Goal: Task Accomplishment & Management: Manage account settings

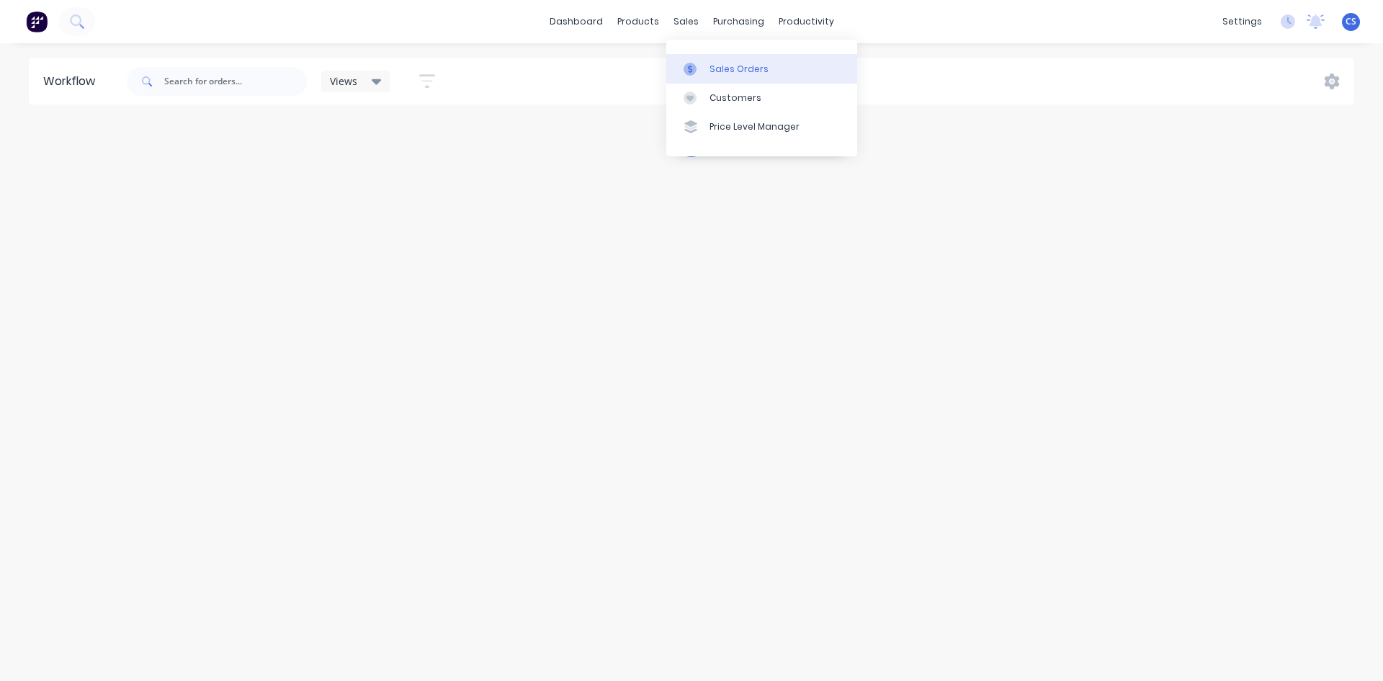
click at [716, 75] on div "Sales Orders" at bounding box center [738, 69] width 59 height 13
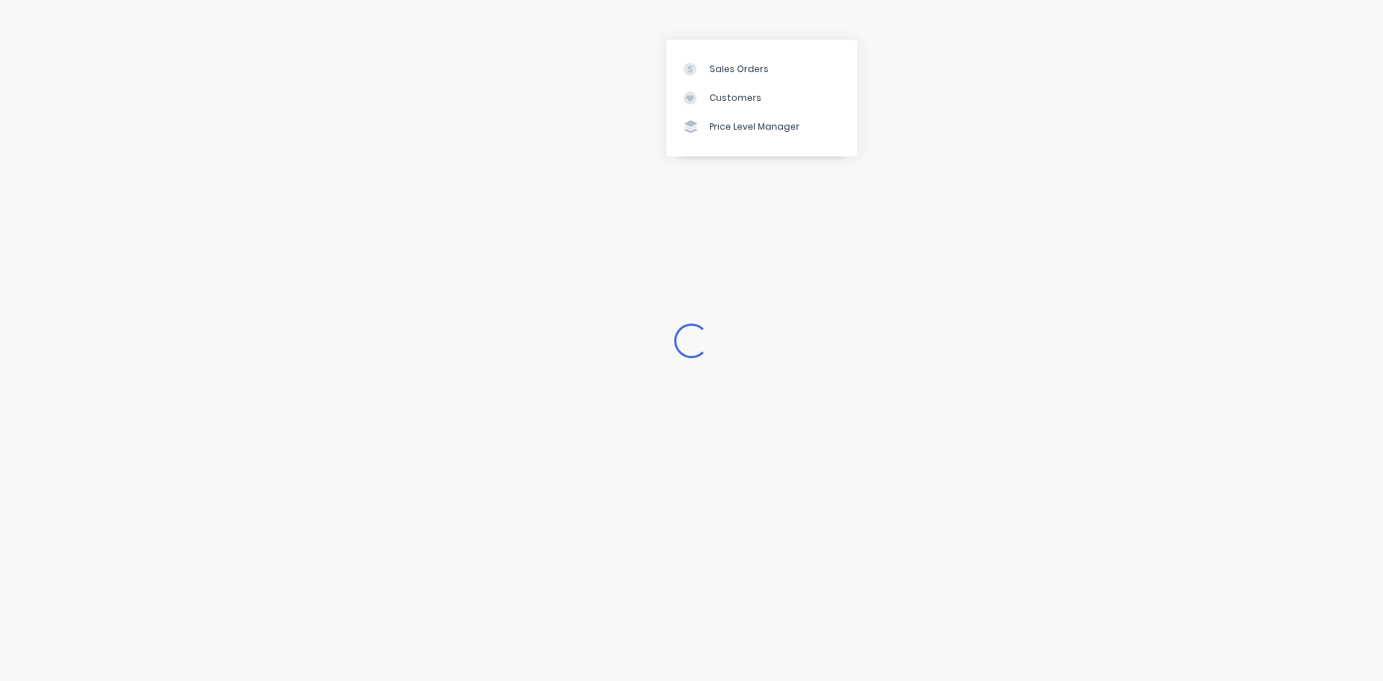
click at [617, 37] on div "Loading..." at bounding box center [691, 340] width 1383 height 681
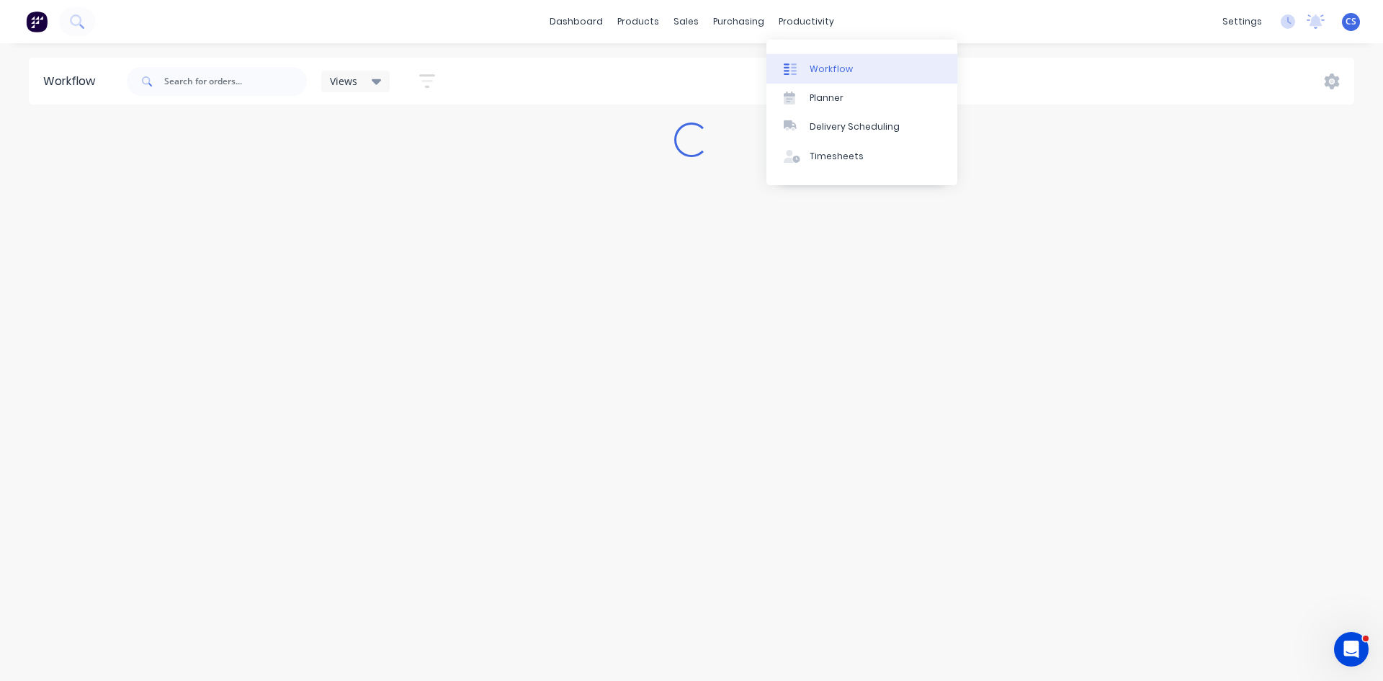
click at [805, 68] on link "Workflow" at bounding box center [861, 68] width 191 height 29
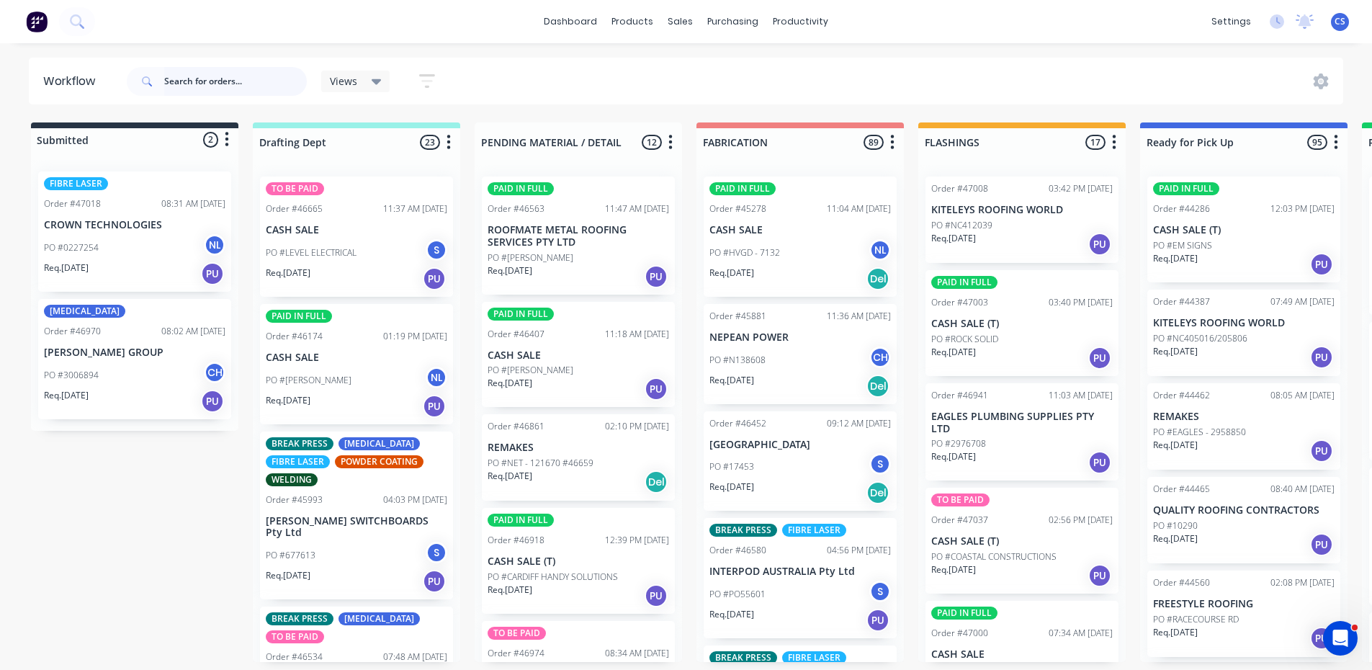
click at [208, 68] on input "text" at bounding box center [235, 81] width 143 height 29
type input "interpod"
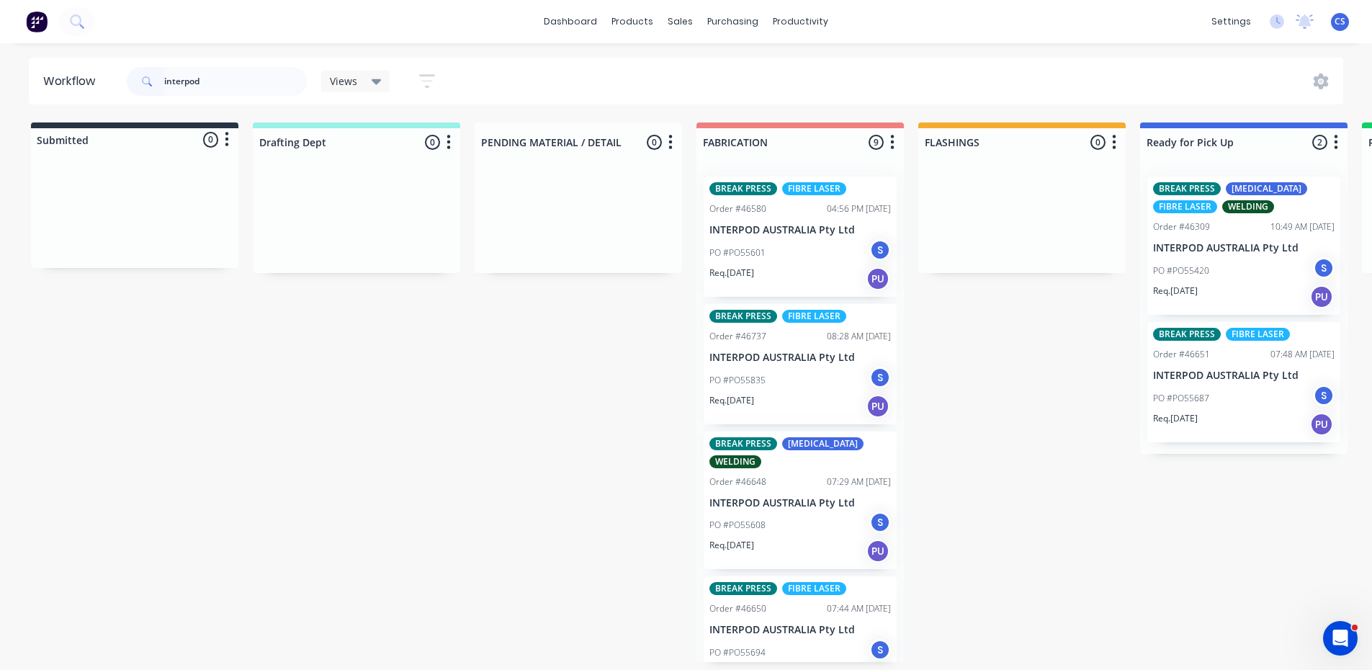
click at [1229, 249] on p "INTERPOD AUSTRALIA Pty Ltd" at bounding box center [1243, 248] width 181 height 12
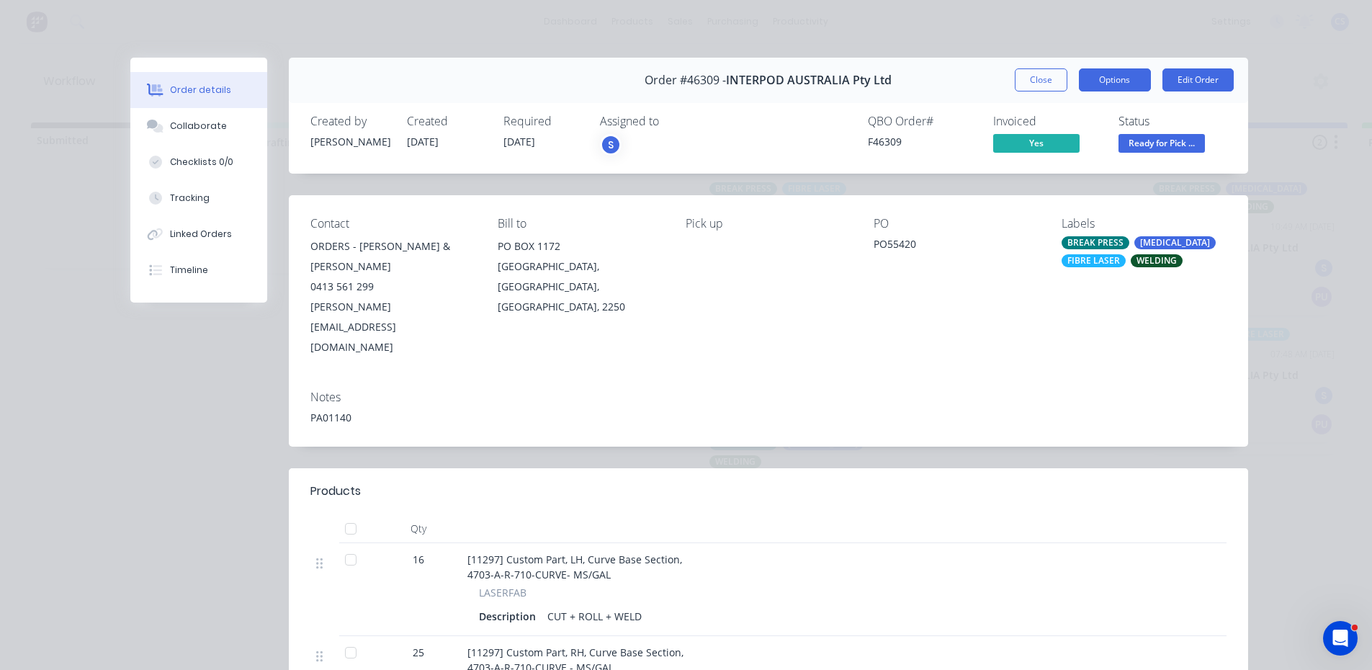
click at [1126, 73] on button "Options" at bounding box center [1115, 79] width 72 height 23
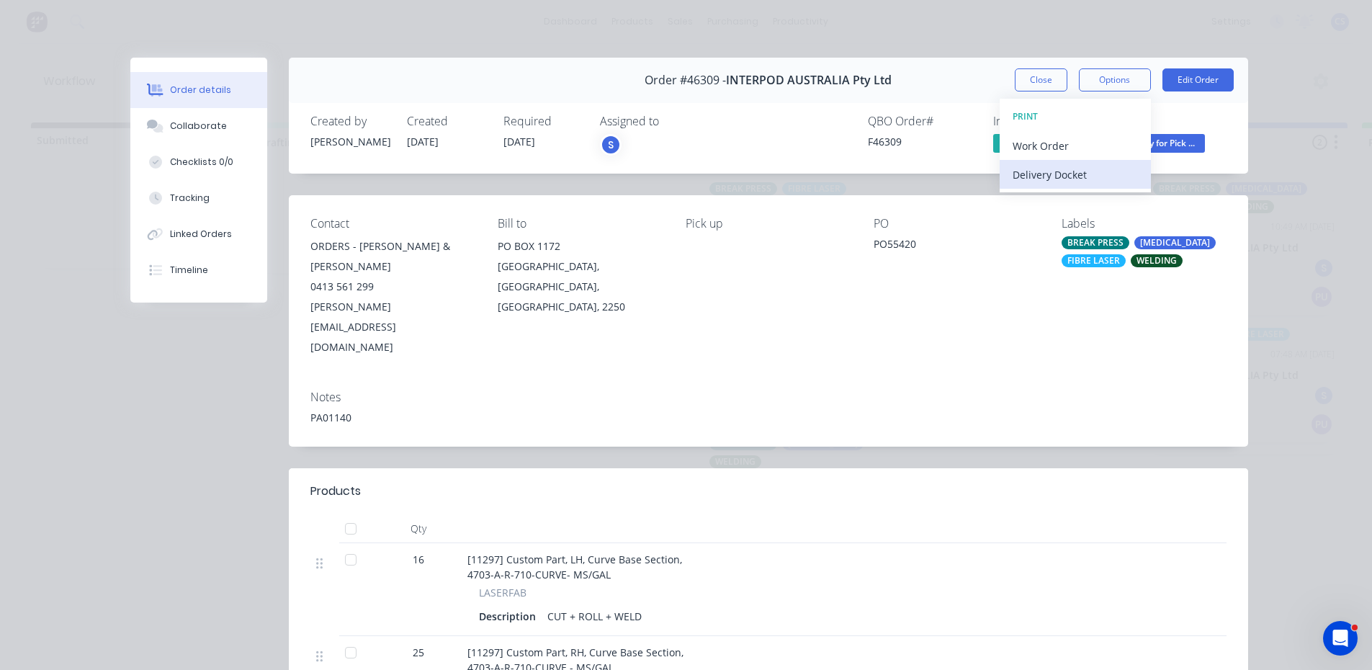
click at [1081, 171] on div "Delivery Docket" at bounding box center [1075, 174] width 125 height 21
click at [1081, 171] on div "Standard" at bounding box center [1075, 174] width 125 height 21
click at [1289, 143] on div "Order details Collaborate Checklists 0/0 Tracking Linked Orders Timeline Order …" at bounding box center [686, 335] width 1372 height 670
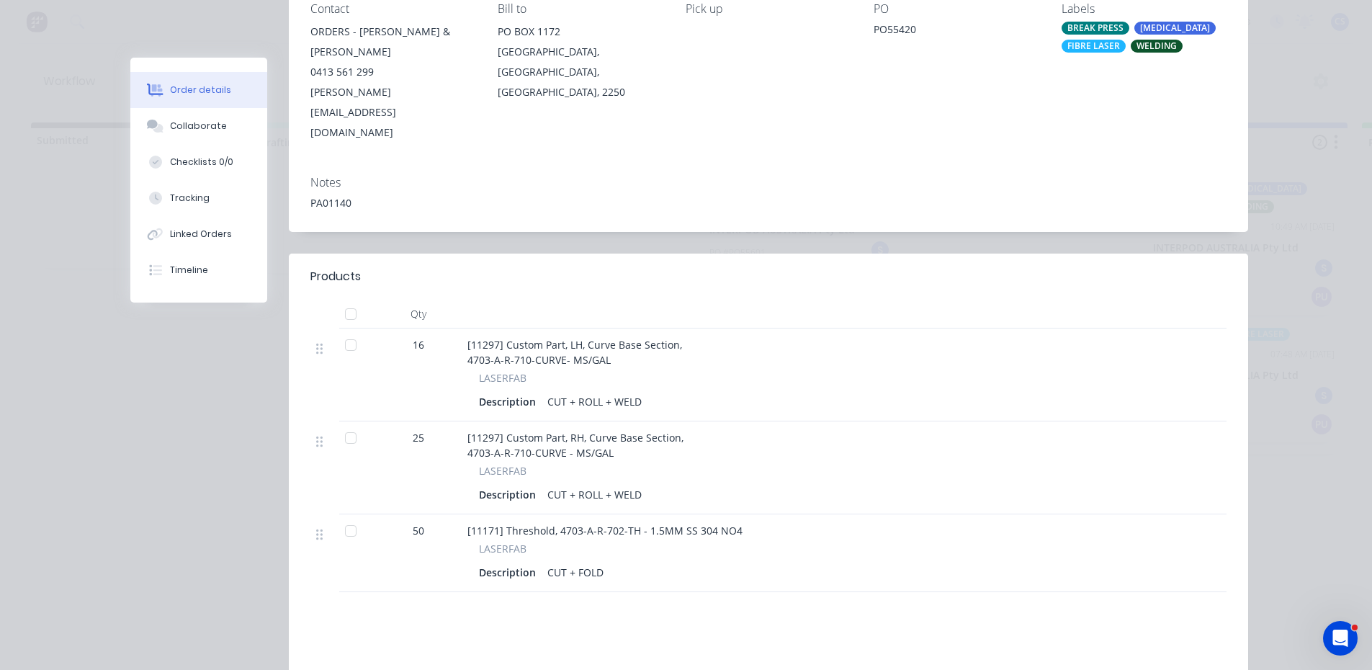
scroll to position [216, 0]
click at [173, 133] on button "Collaborate" at bounding box center [198, 126] width 137 height 36
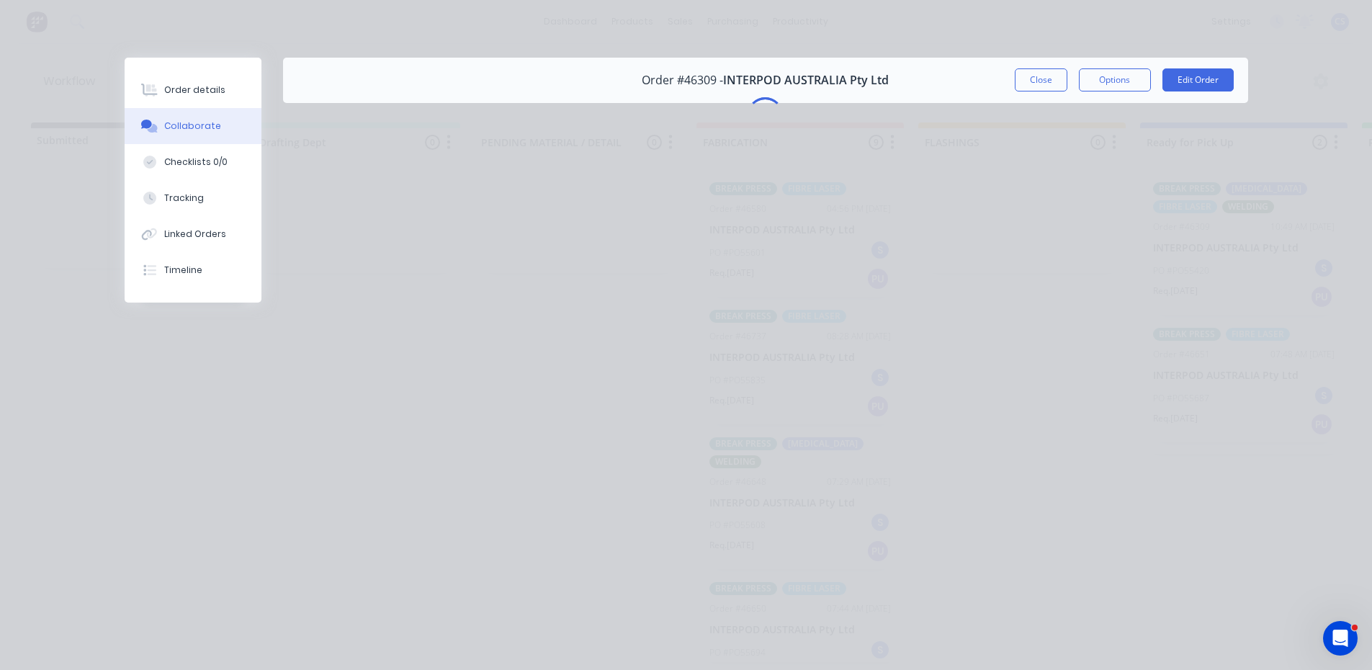
scroll to position [0, 0]
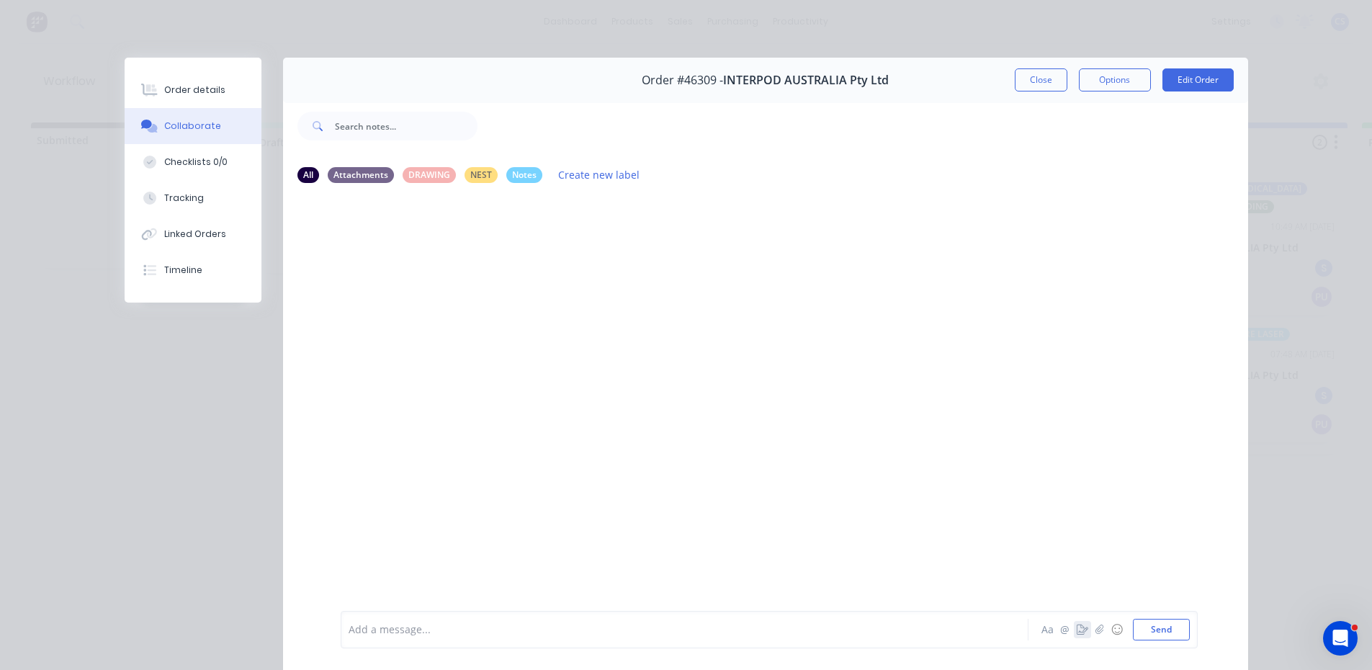
click at [1080, 628] on icon "button" at bounding box center [1083, 629] width 12 height 10
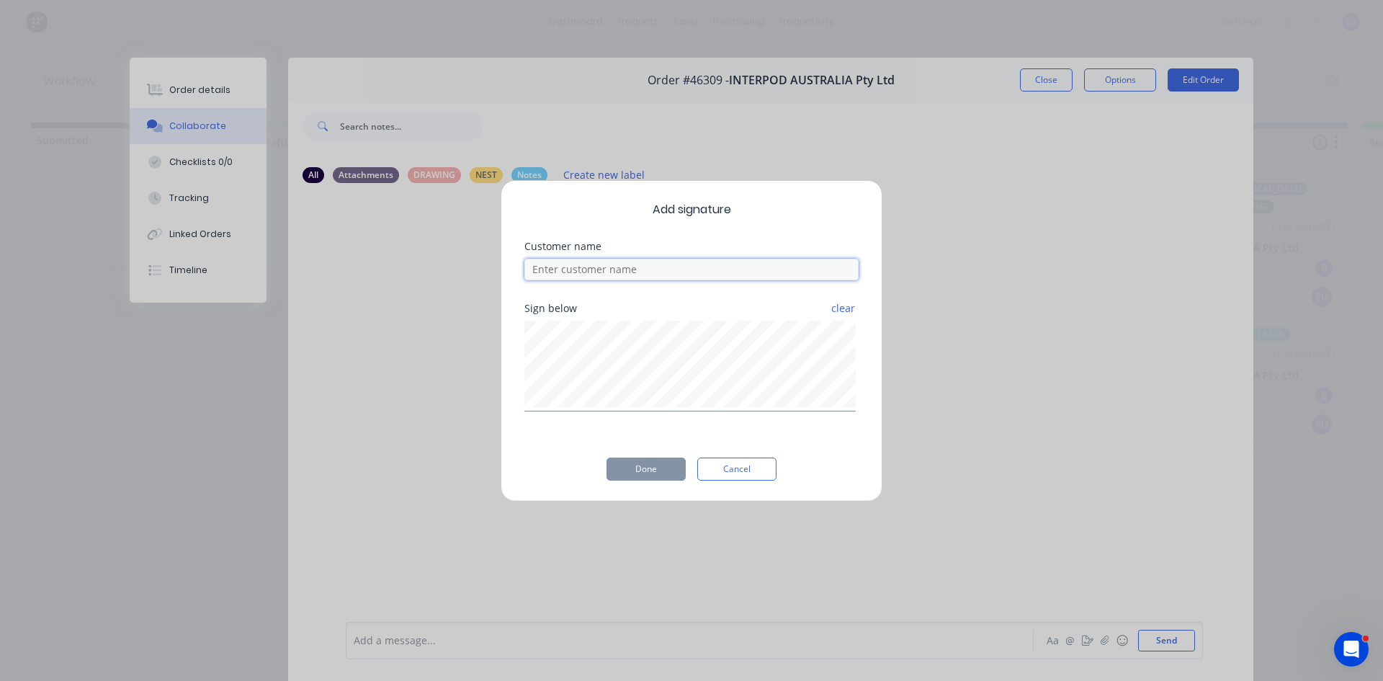
click at [619, 267] on input at bounding box center [691, 270] width 334 height 22
type input "mark"
click at [647, 469] on button "Done" at bounding box center [645, 468] width 79 height 23
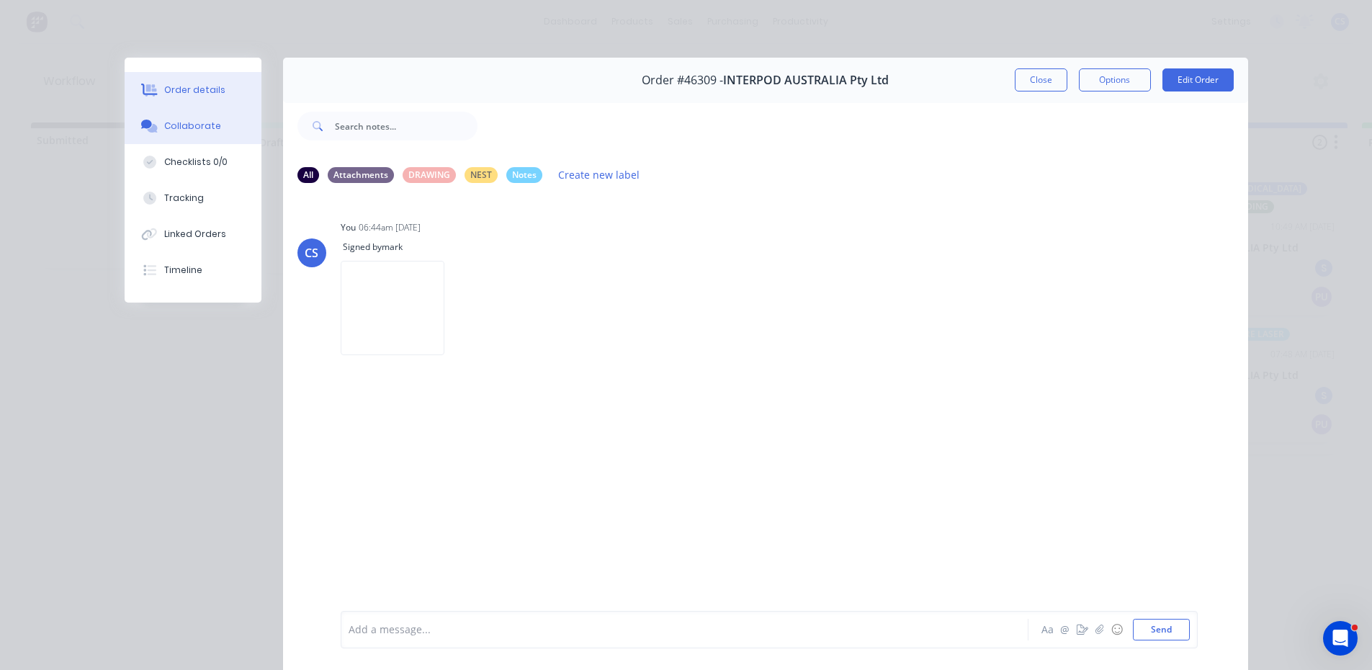
click at [206, 94] on div "Order details" at bounding box center [194, 90] width 61 height 13
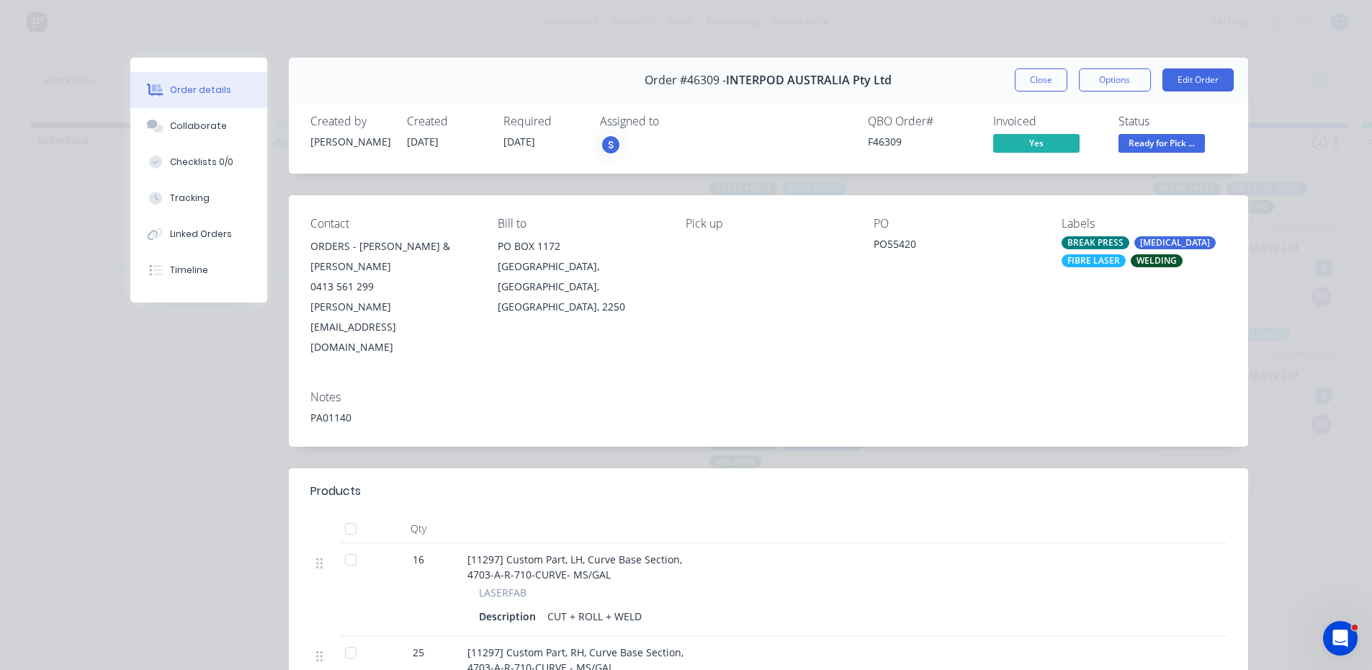
click at [1155, 136] on span "Ready for Pick ..." at bounding box center [1162, 143] width 86 height 18
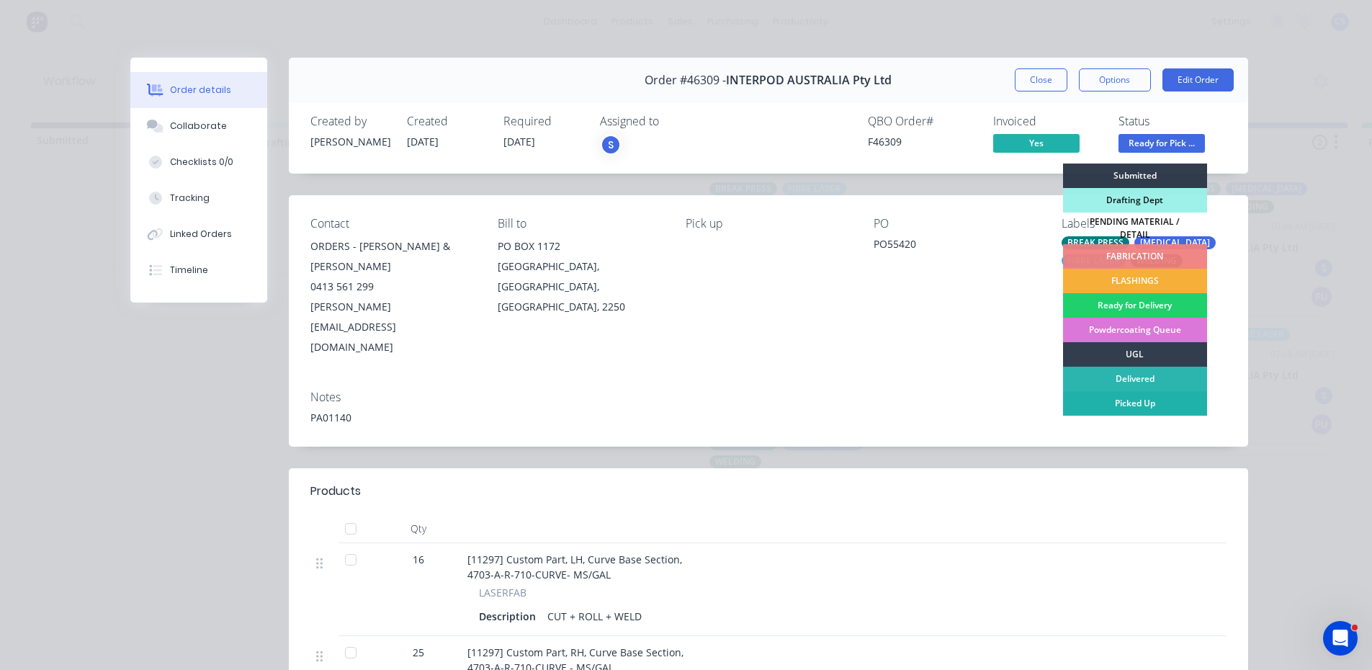
click at [1138, 398] on div "Picked Up" at bounding box center [1135, 403] width 144 height 24
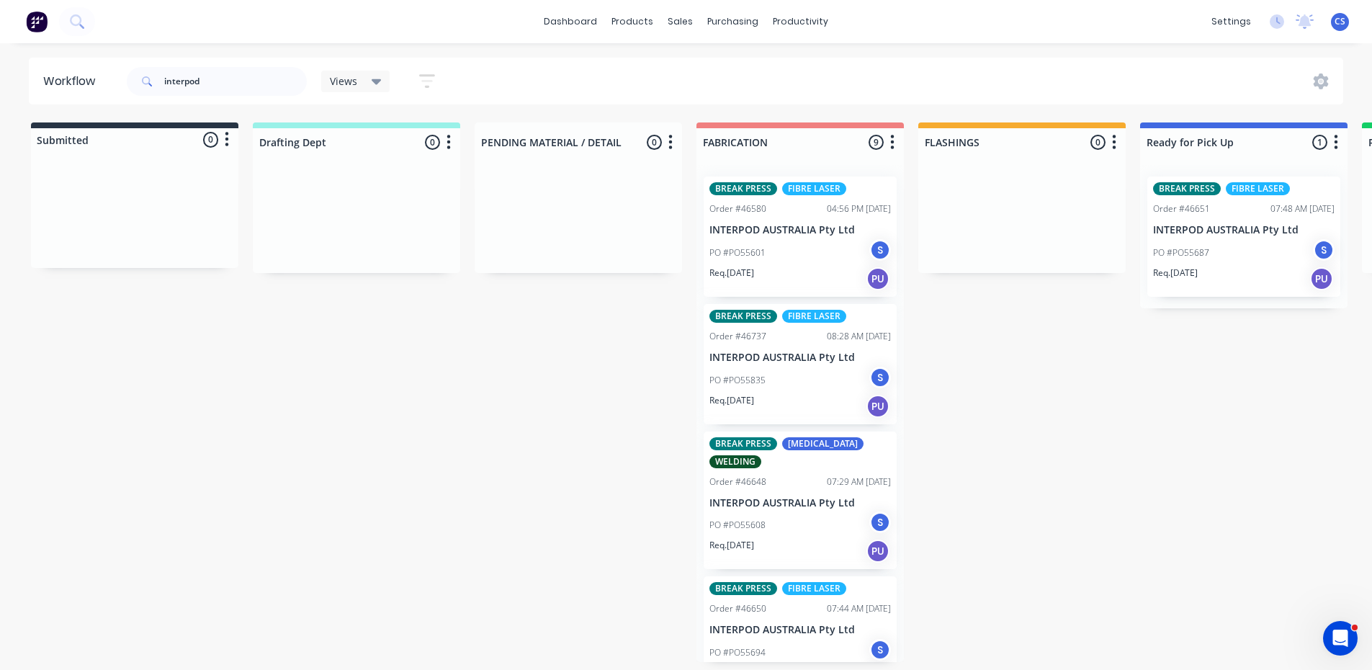
click at [1241, 237] on div "BREAK PRESS FIBRE LASER Order #46651 07:48 AM [DATE] INTERPOD AUSTRALIA Pty Ltd…" at bounding box center [1243, 236] width 193 height 120
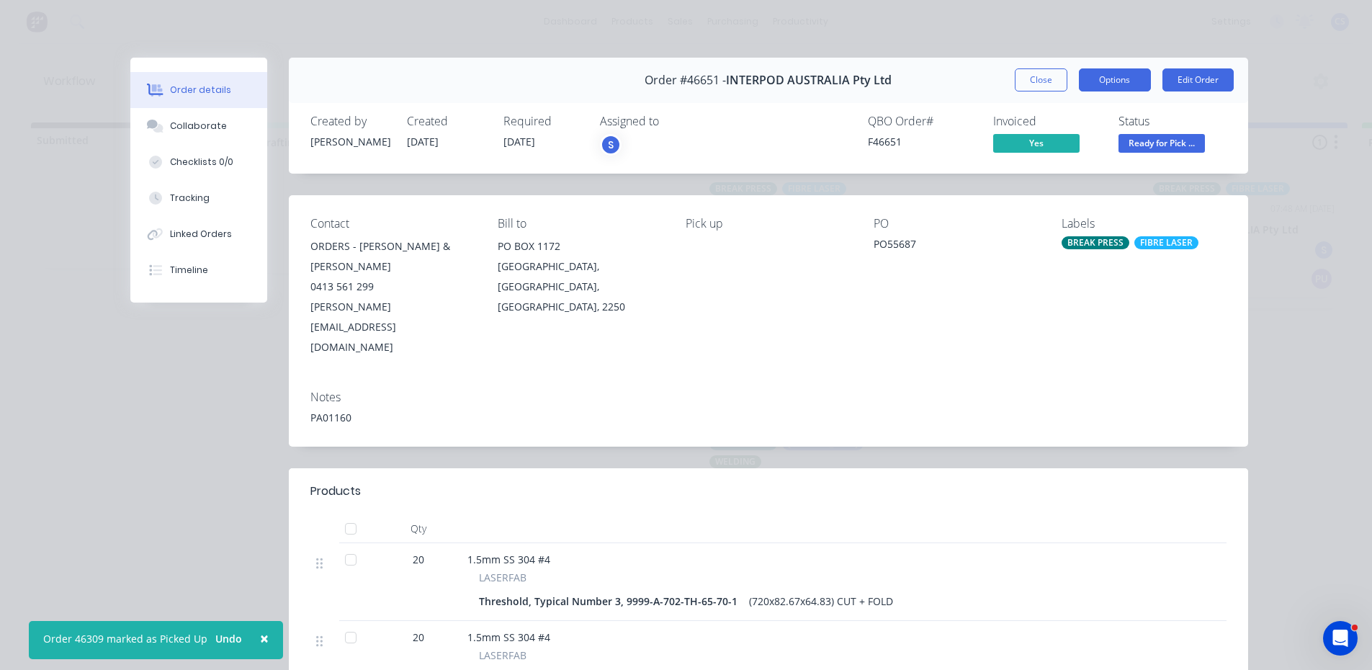
click at [1143, 79] on button "Options" at bounding box center [1115, 79] width 72 height 23
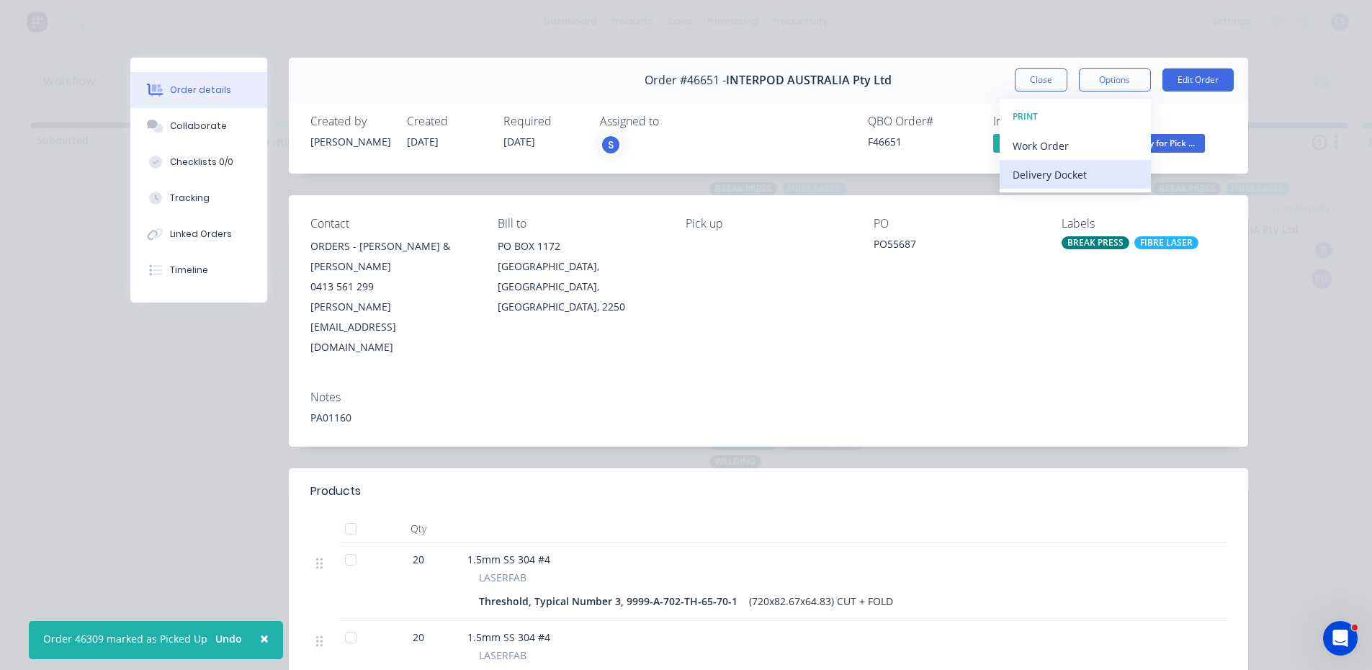
click at [1052, 177] on div "Delivery Docket" at bounding box center [1075, 174] width 125 height 21
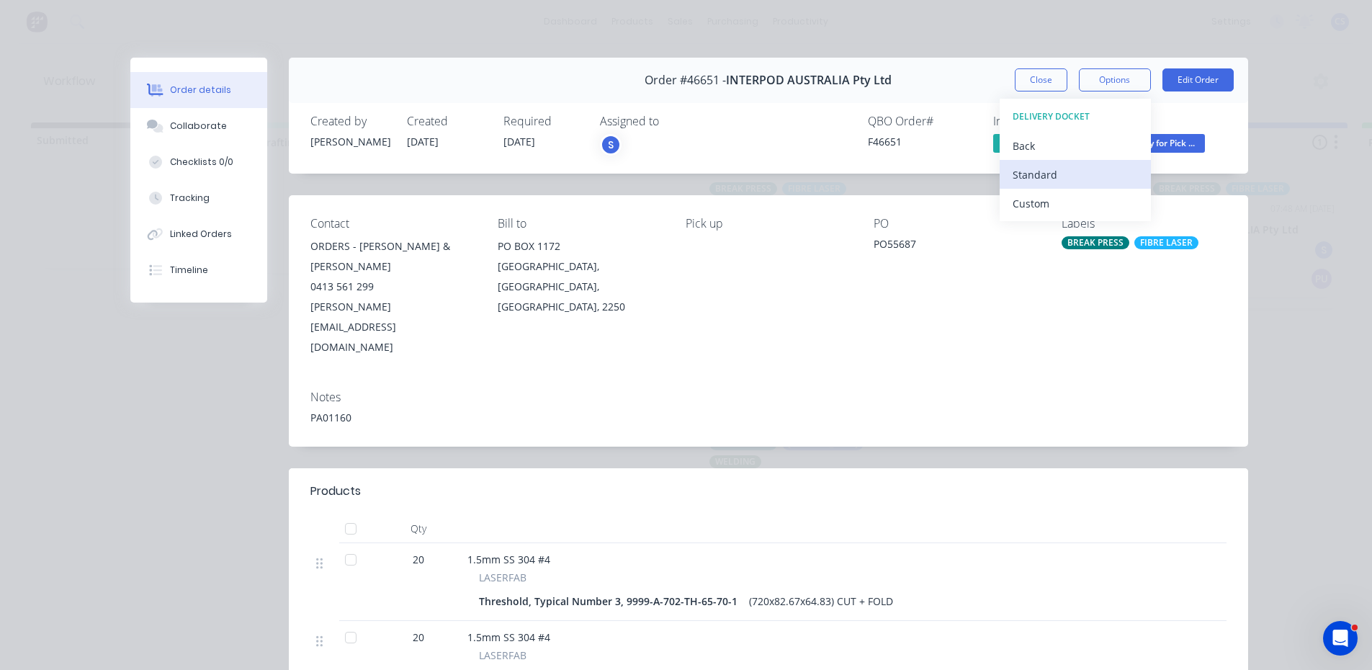
click at [1059, 179] on div "Standard" at bounding box center [1075, 174] width 125 height 21
click at [1024, 81] on button "Close" at bounding box center [1041, 79] width 53 height 23
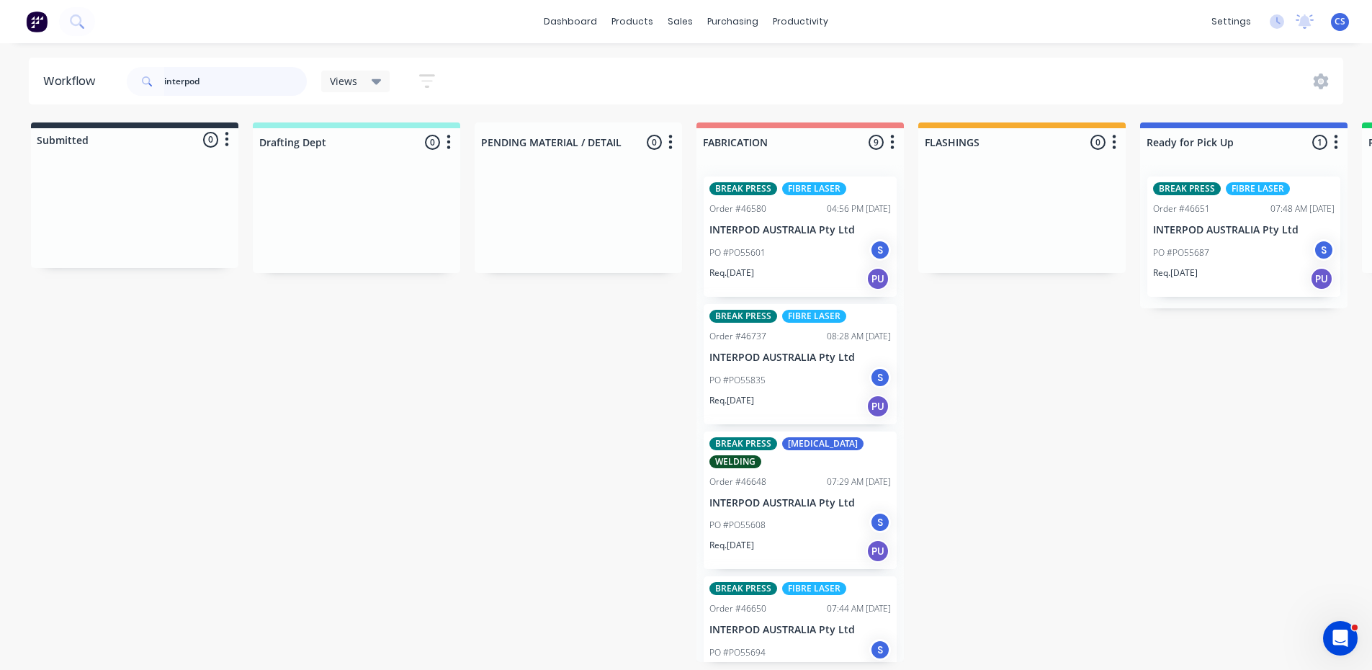
drag, startPoint x: 206, startPoint y: 75, endPoint x: 152, endPoint y: 85, distance: 55.0
click at [148, 85] on div "interpod" at bounding box center [217, 81] width 180 height 29
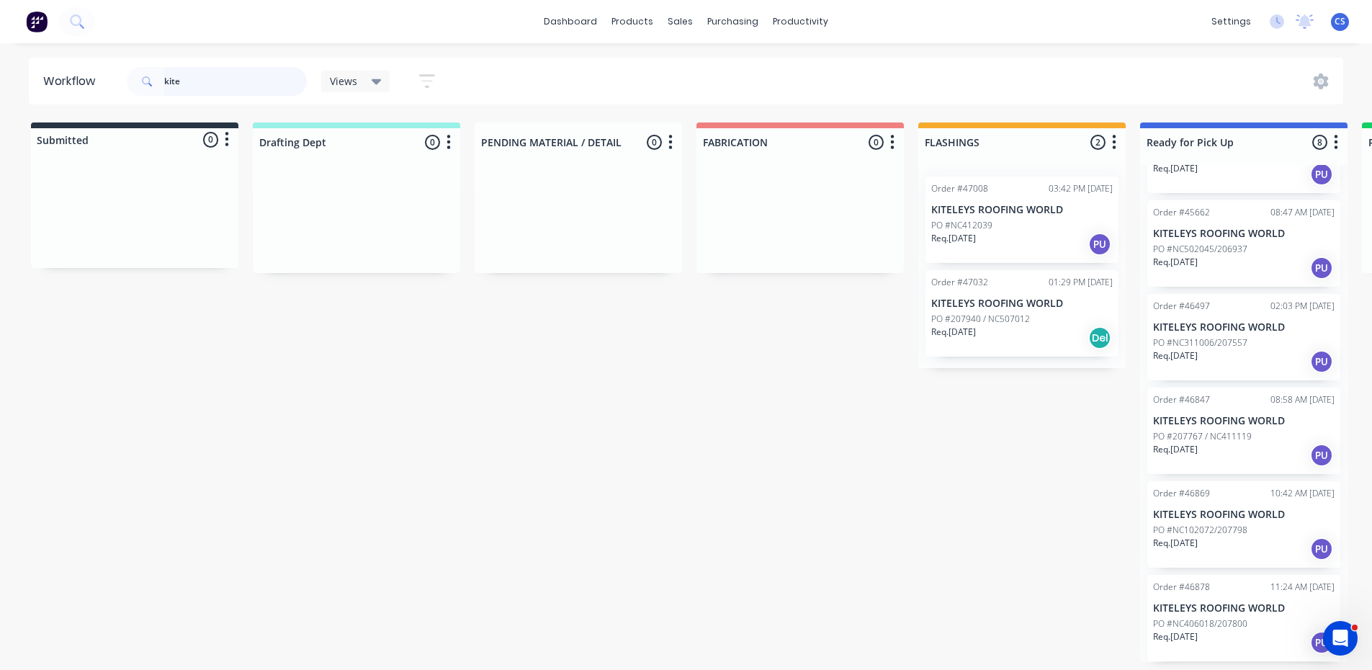
scroll to position [3, 0]
click at [1040, 219] on div "PO #NC412039" at bounding box center [1021, 225] width 181 height 13
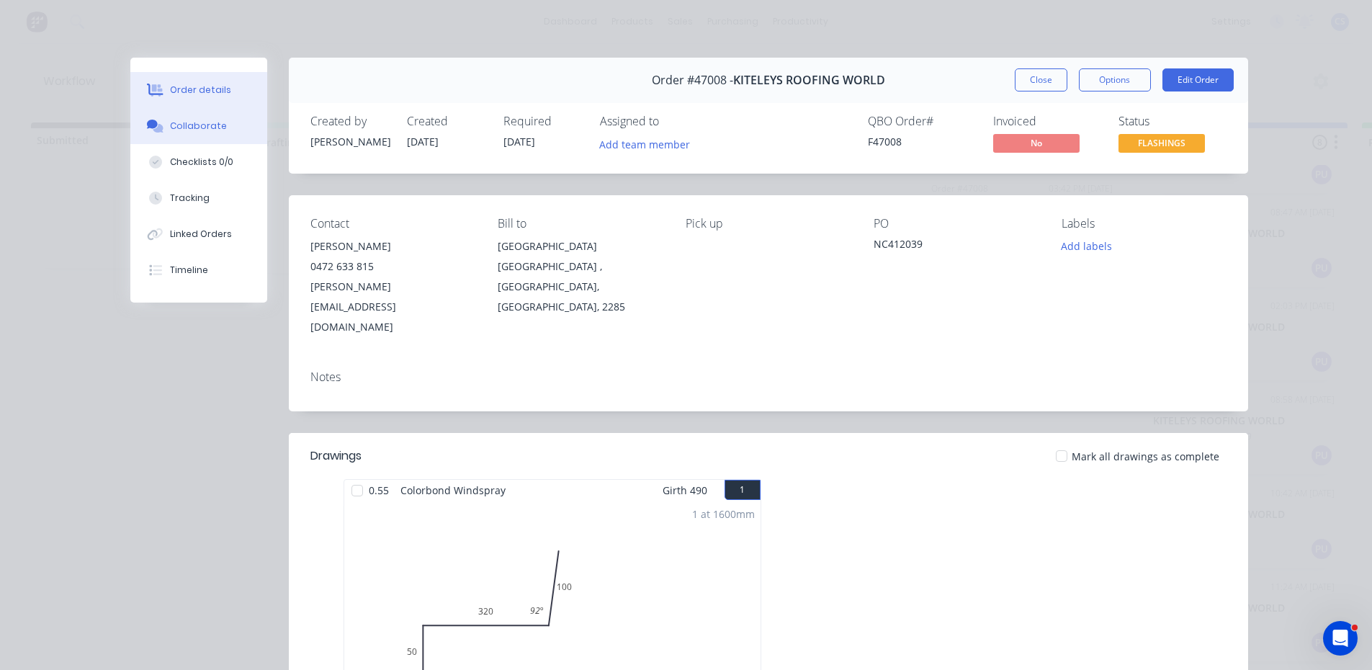
click at [191, 135] on button "Collaborate" at bounding box center [198, 126] width 137 height 36
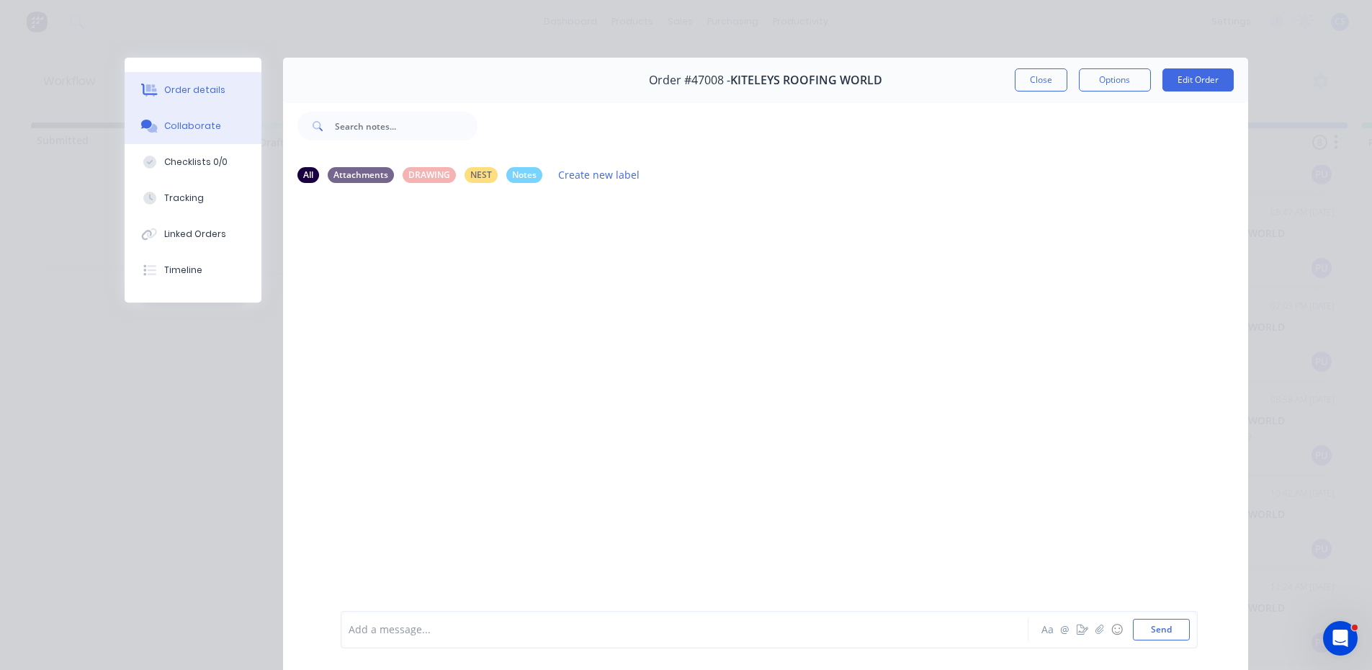
click at [197, 91] on div "Order details" at bounding box center [194, 90] width 61 height 13
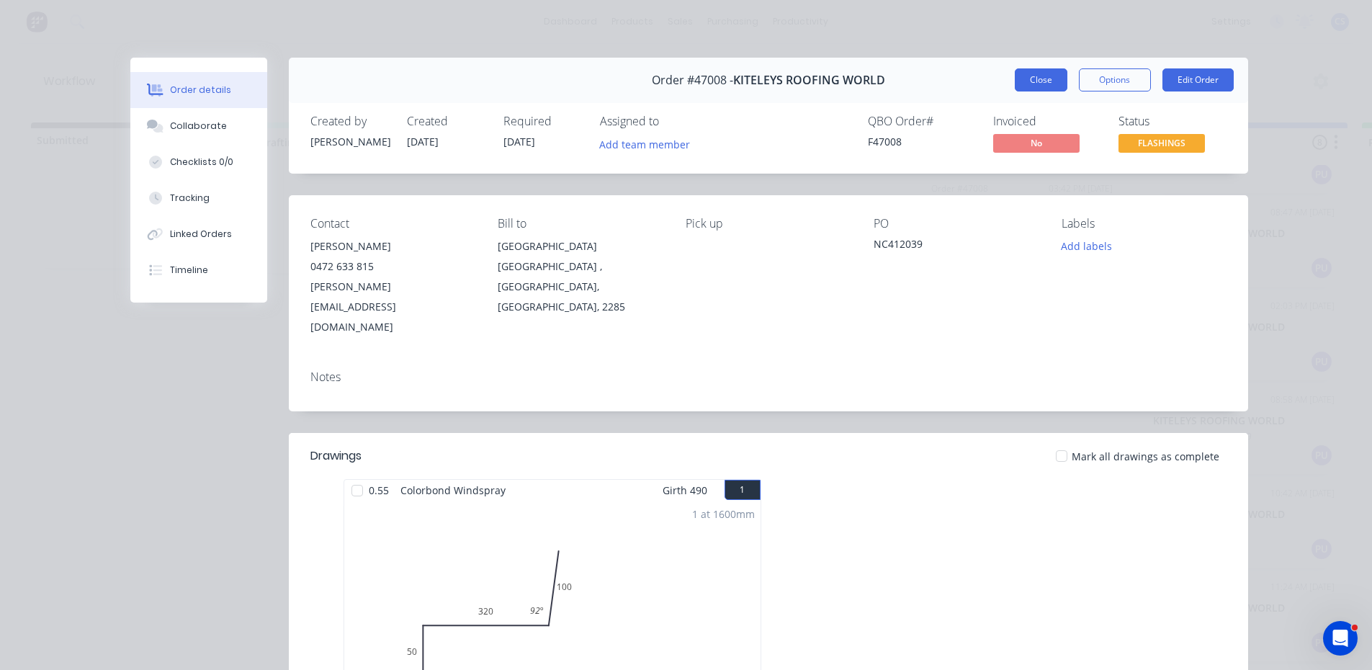
click at [1054, 76] on button "Close" at bounding box center [1041, 79] width 53 height 23
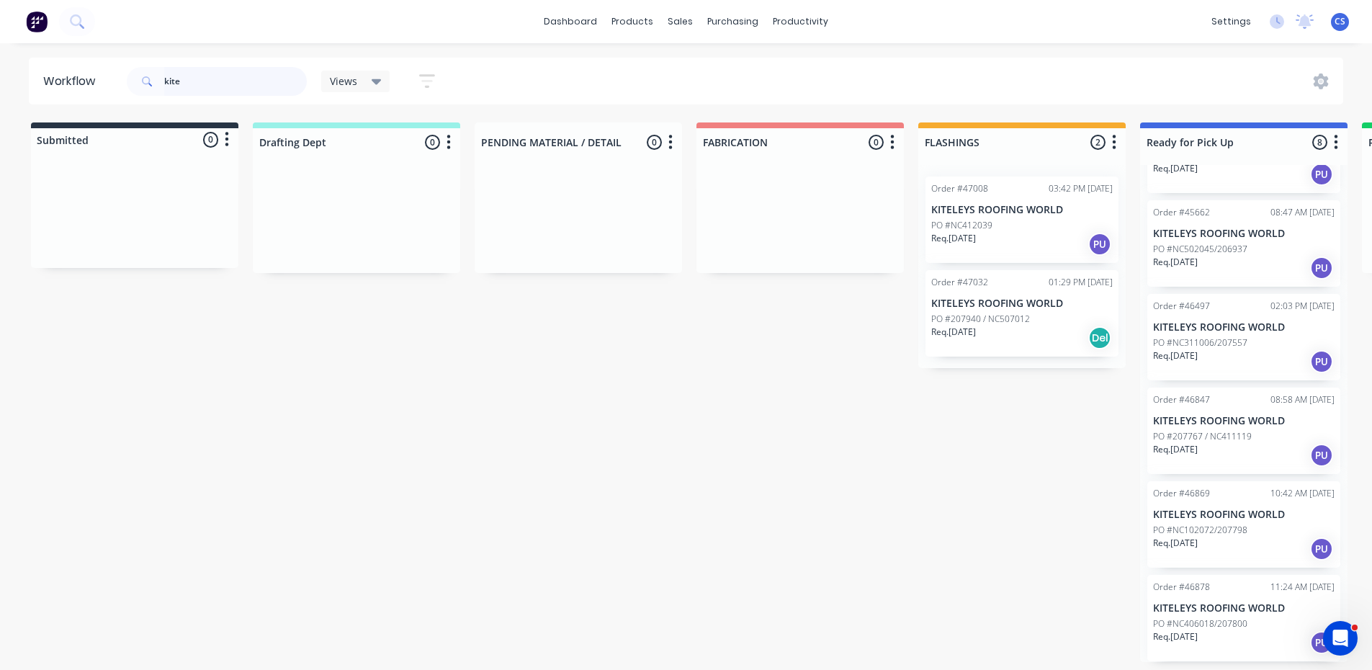
drag, startPoint x: 170, startPoint y: 84, endPoint x: 123, endPoint y: 86, distance: 46.8
click at [123, 86] on header "Workflow kite Views Save new view None (Default) edit Nilesh edit Production ed…" at bounding box center [686, 81] width 1315 height 47
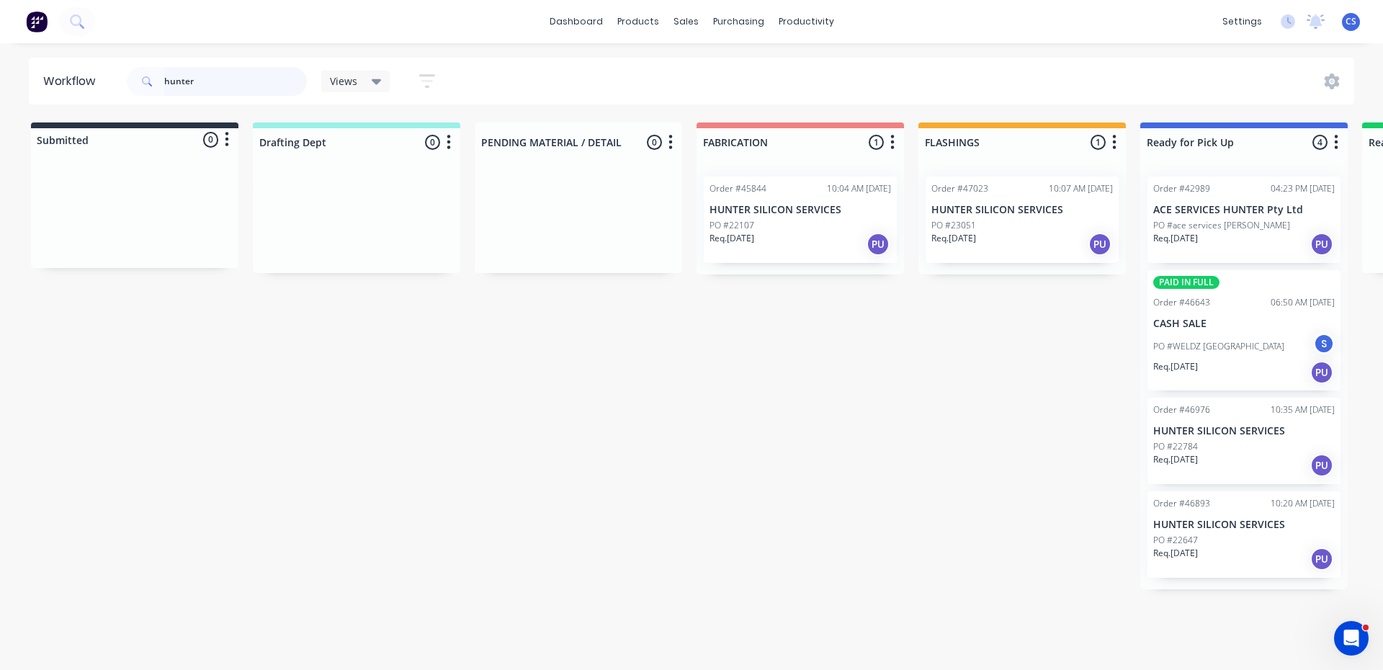
type input "hunter"
click at [1214, 542] on div "PO #22647" at bounding box center [1243, 540] width 181 height 13
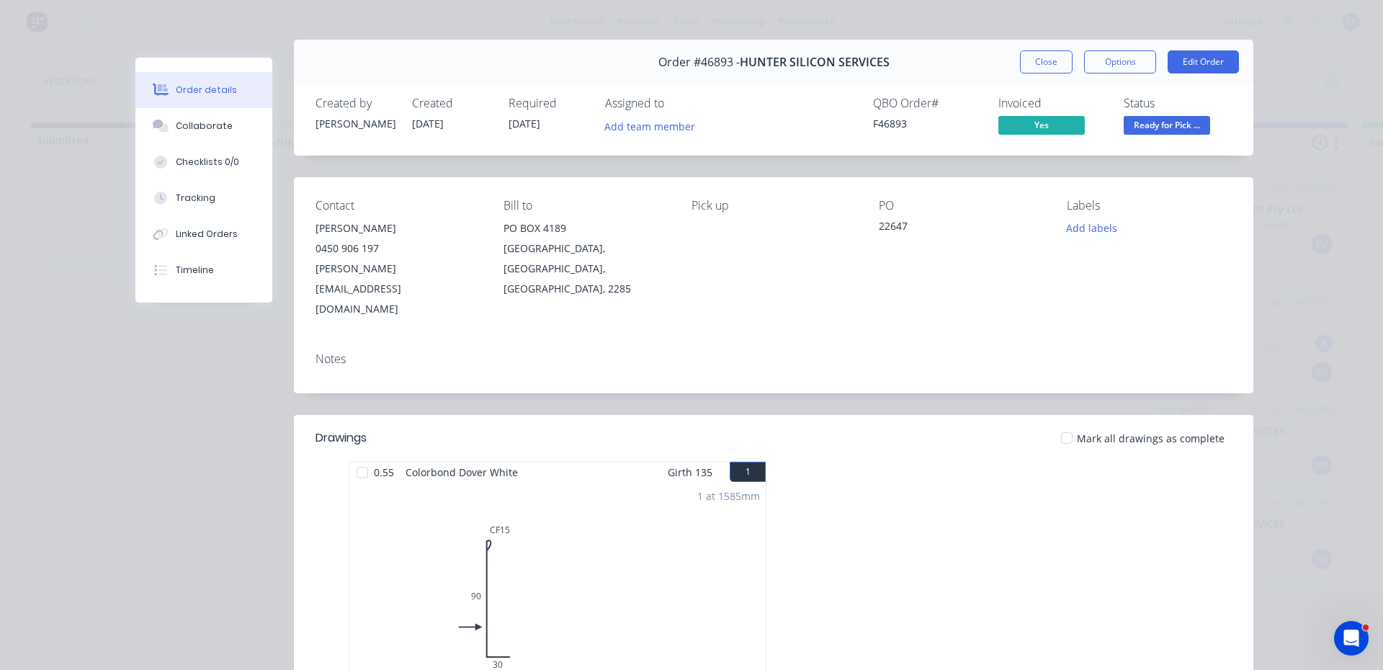
scroll to position [72, 0]
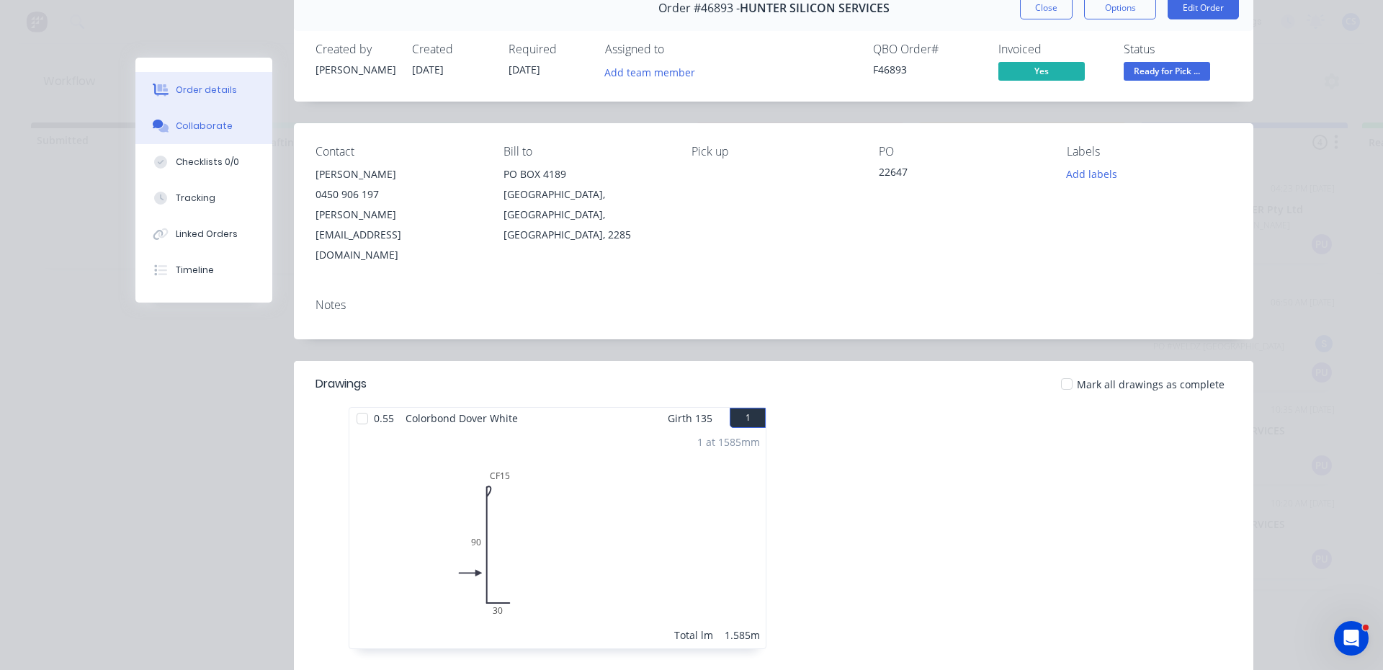
click at [228, 135] on button "Collaborate" at bounding box center [203, 126] width 137 height 36
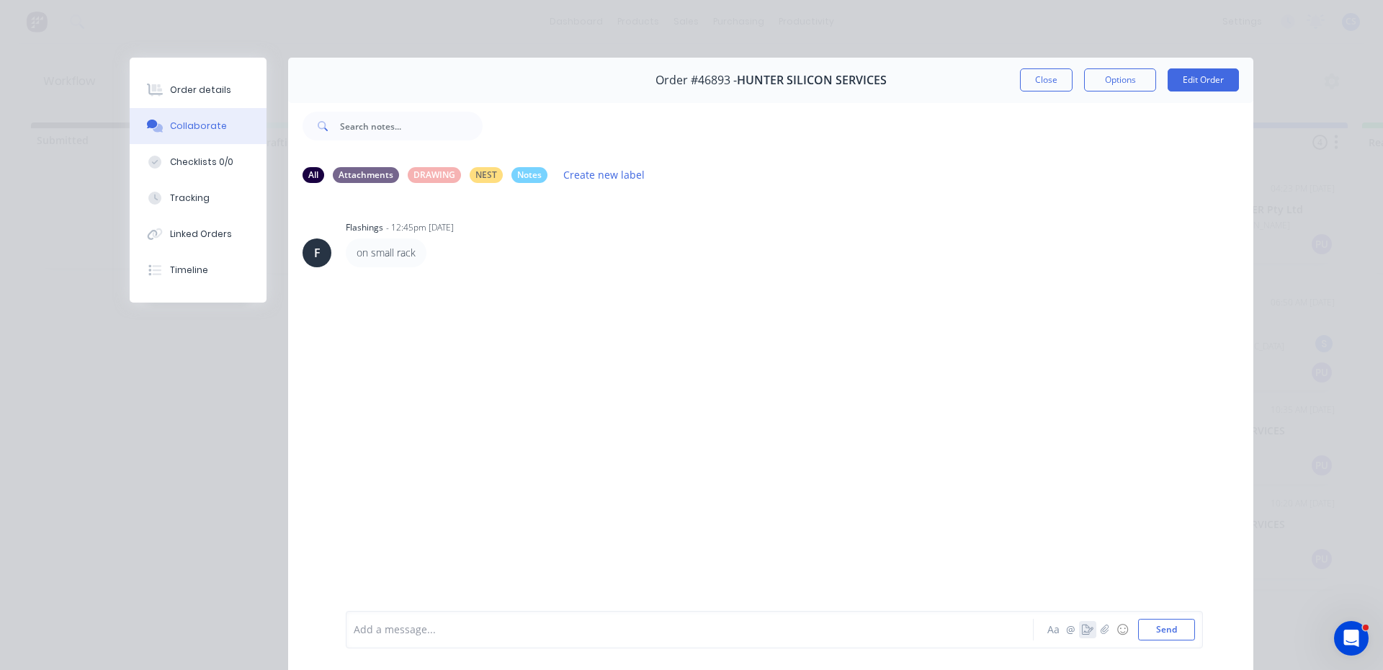
click at [1082, 628] on icon "button" at bounding box center [1088, 629] width 12 height 10
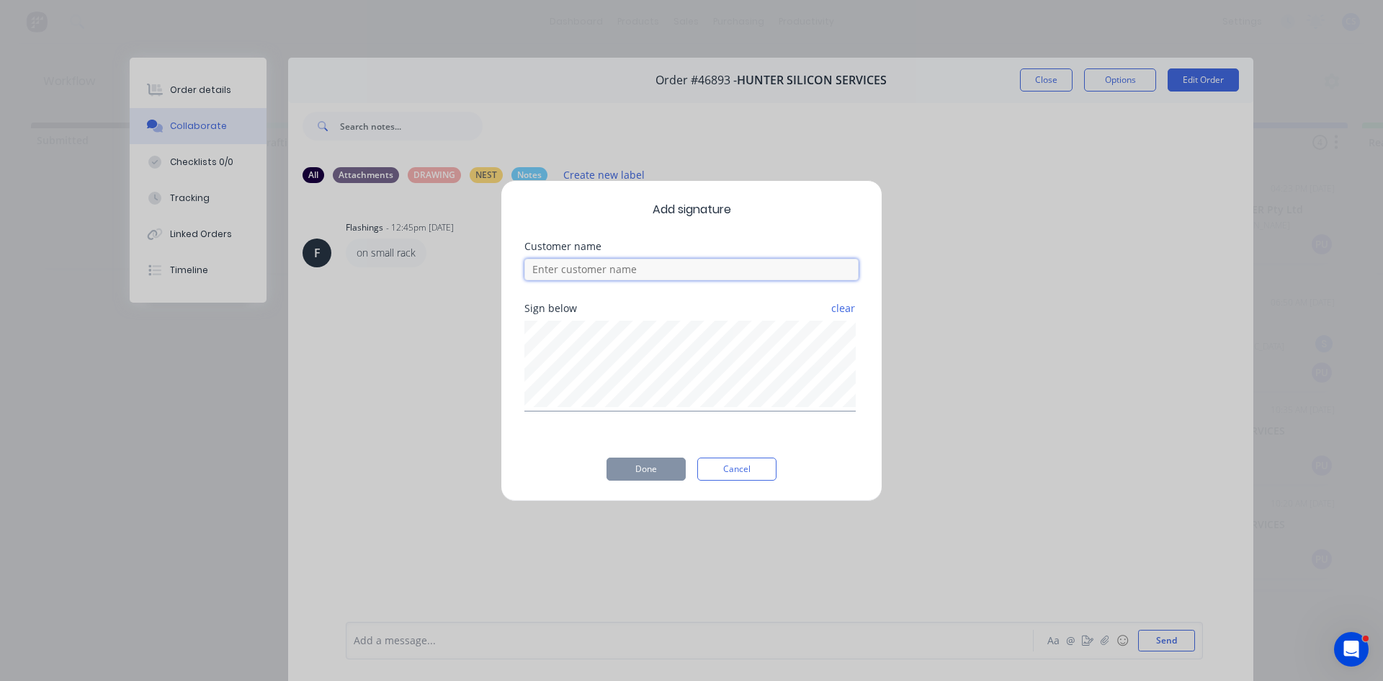
click at [738, 272] on input at bounding box center [691, 270] width 334 height 22
type input "trais"
click at [649, 466] on button "Done" at bounding box center [645, 468] width 79 height 23
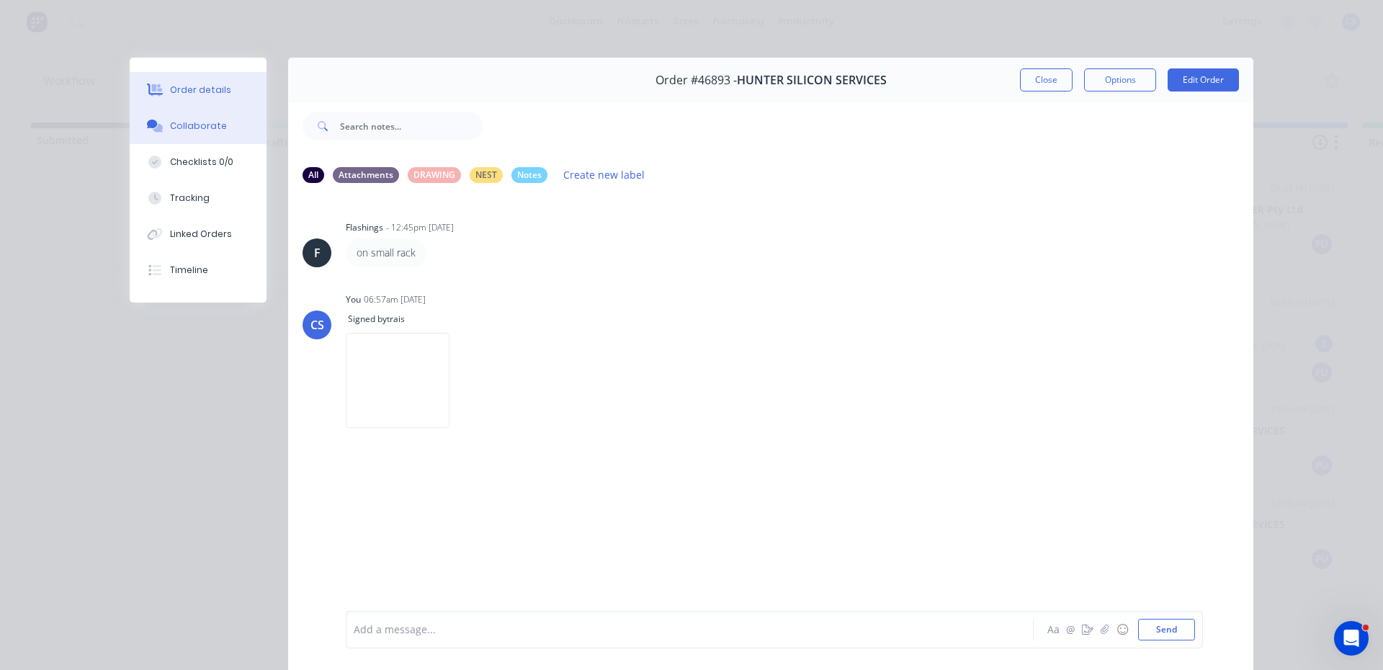
click at [206, 76] on button "Order details" at bounding box center [198, 90] width 137 height 36
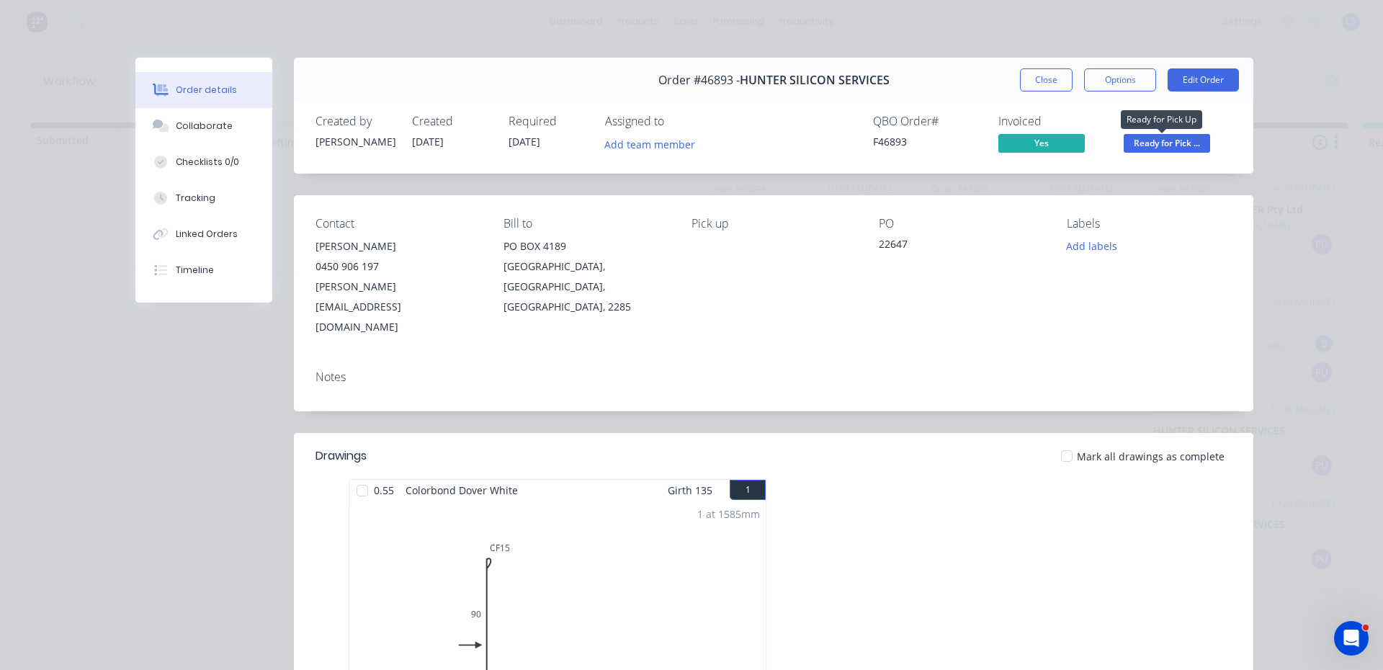
click at [1143, 149] on span "Ready for Pick ..." at bounding box center [1167, 143] width 86 height 18
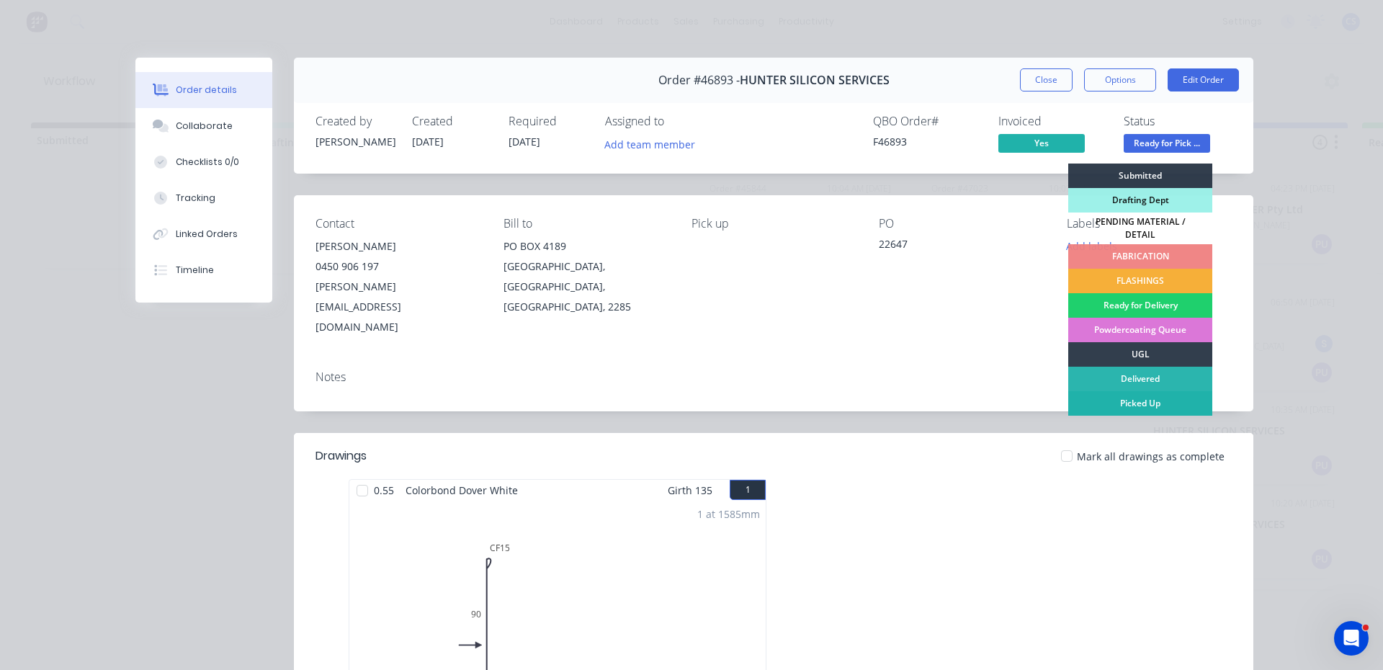
click at [1157, 402] on div "Picked Up" at bounding box center [1140, 403] width 144 height 24
